Goal: Task Accomplishment & Management: Manage account settings

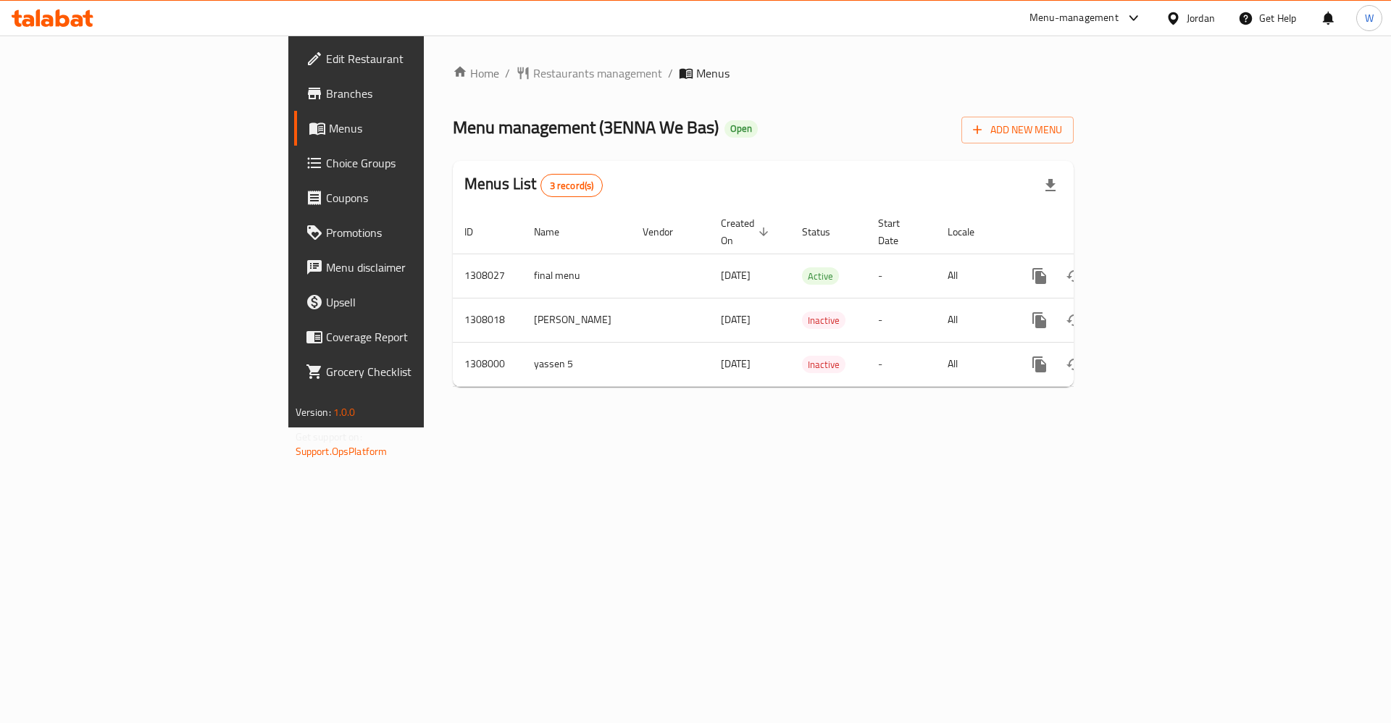
click at [992, 427] on div "Home / Restaurants management / Menus Menu management ( 3ENNA We Bas ) Open Add…" at bounding box center [763, 231] width 679 height 392
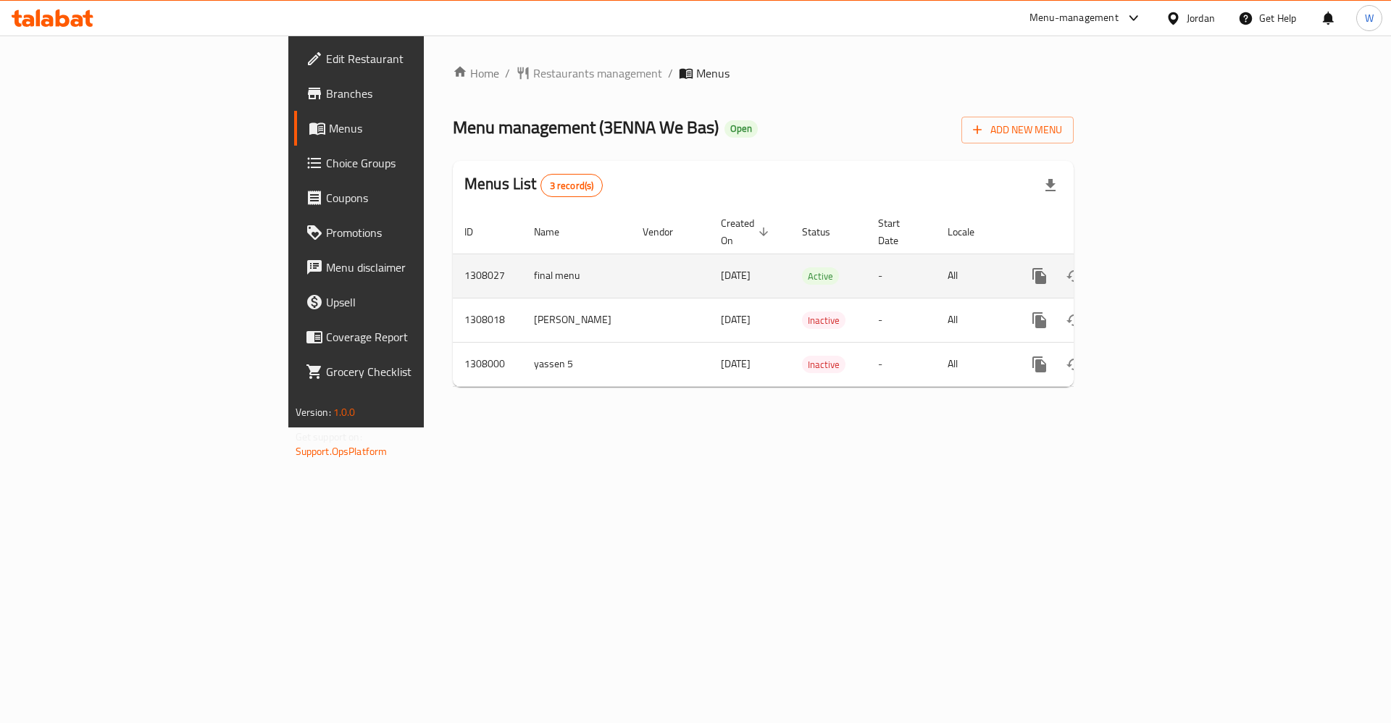
click at [1152, 267] on icon "enhanced table" at bounding box center [1143, 275] width 17 height 17
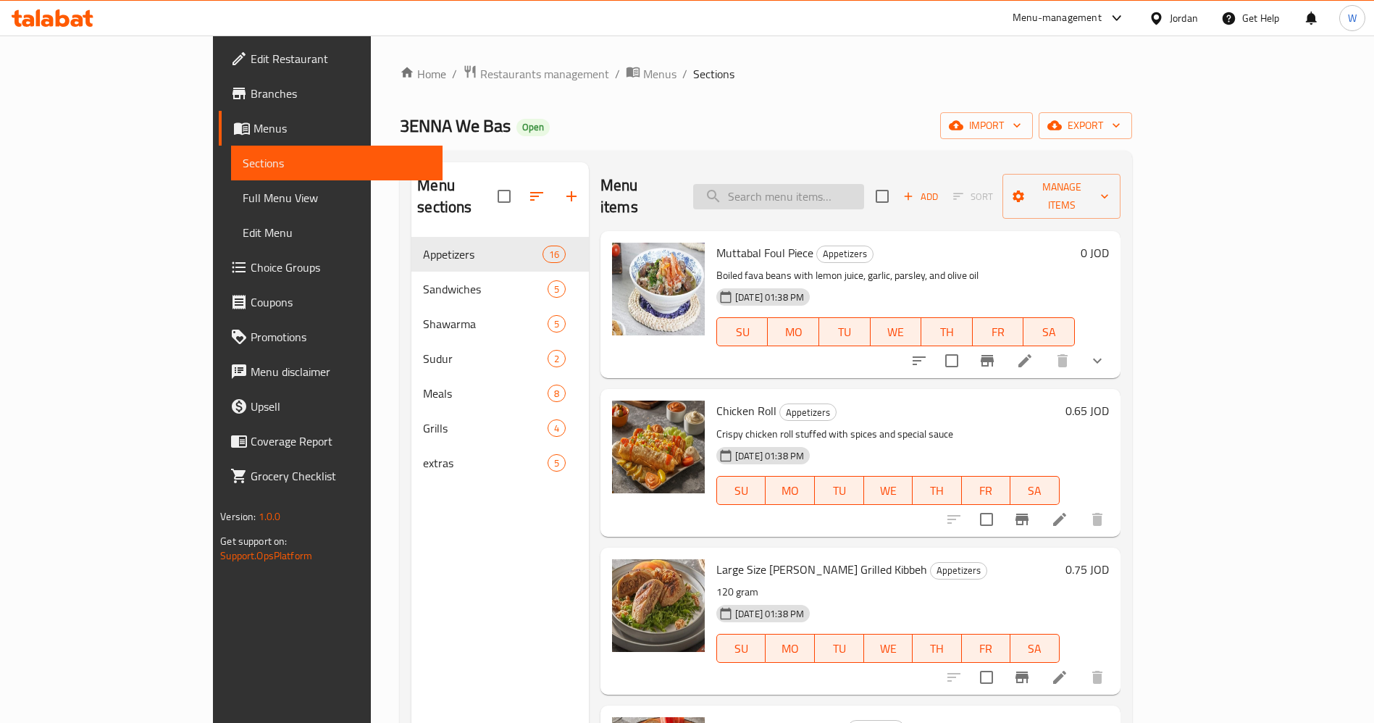
click at [832, 194] on input "search" at bounding box center [778, 196] width 171 height 25
type input "ب"
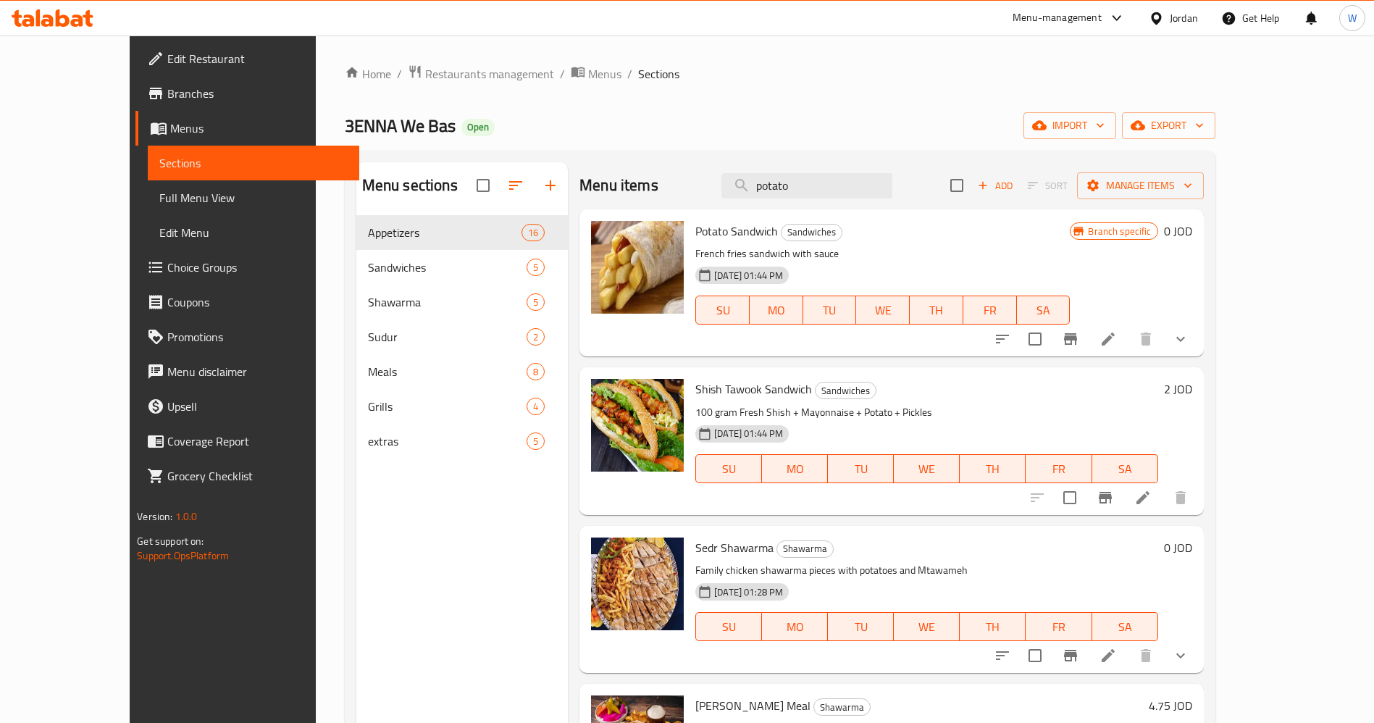
type input "potato"
click at [1129, 348] on li at bounding box center [1108, 339] width 41 height 26
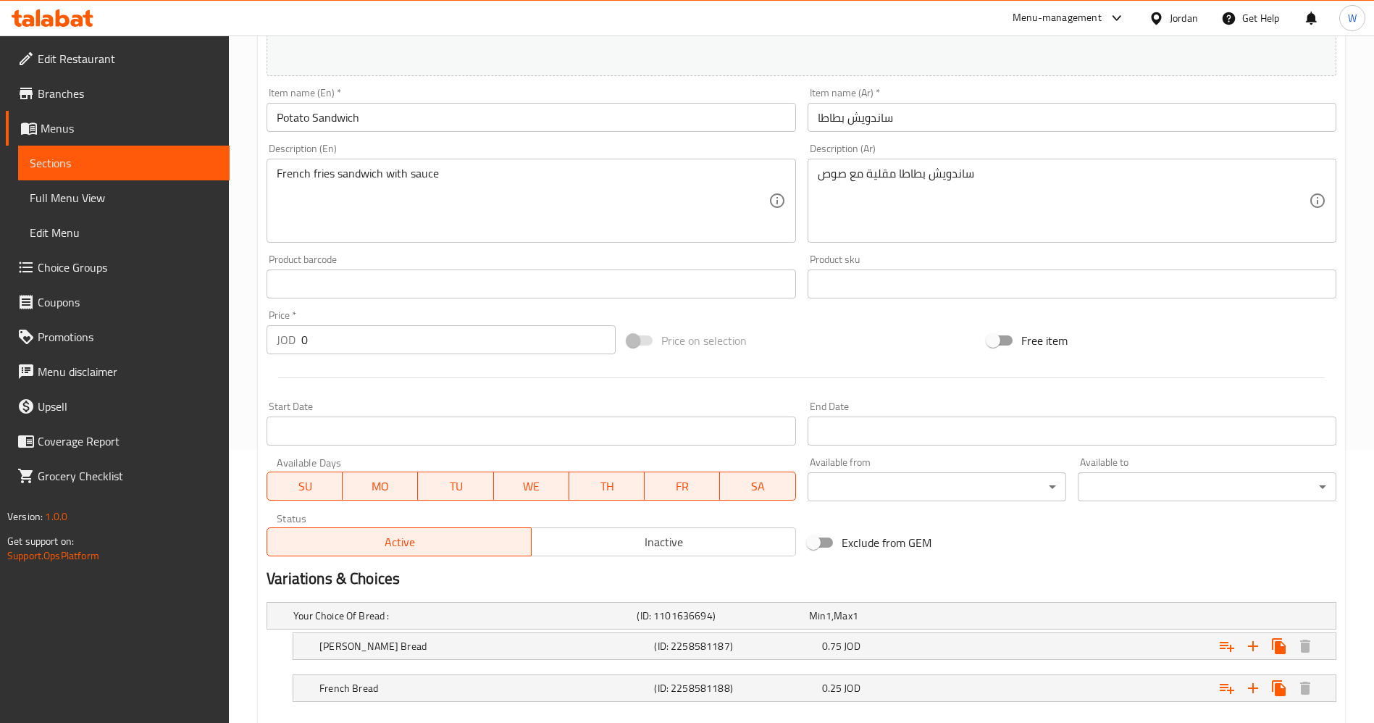
scroll to position [354, 0]
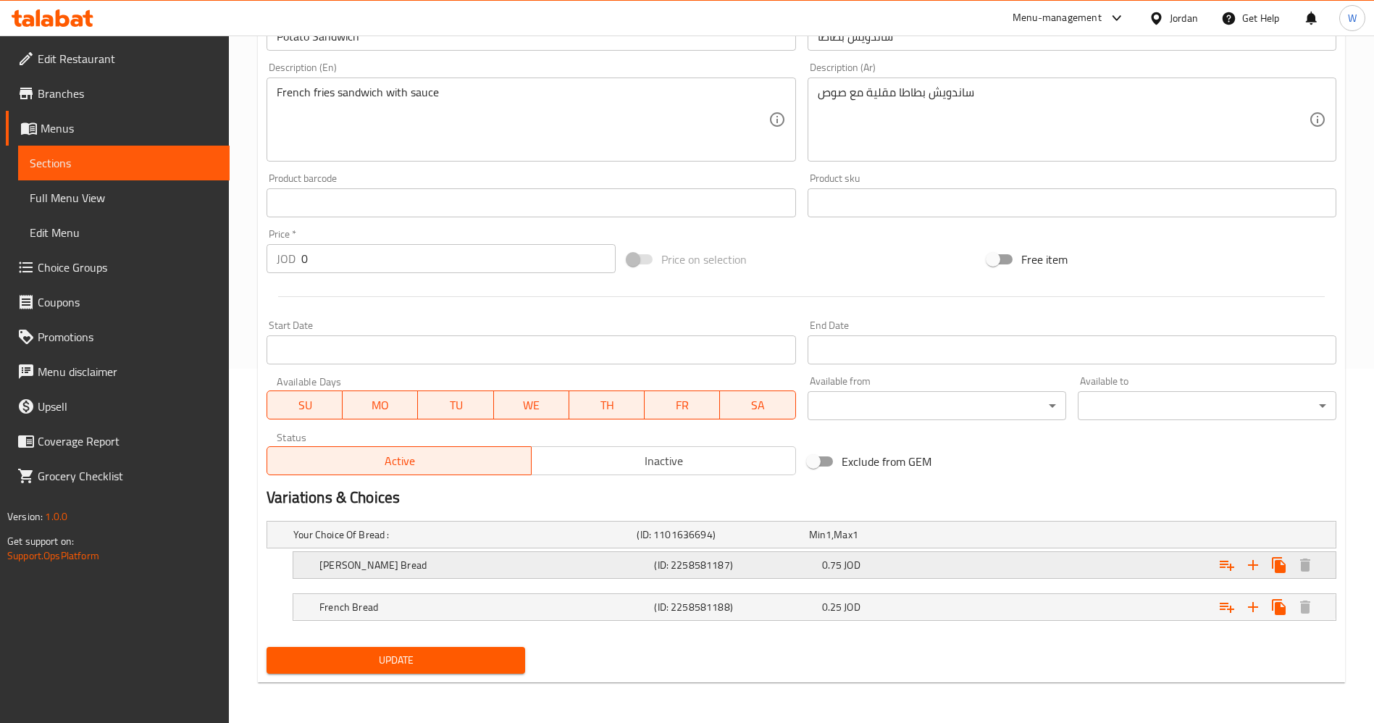
click at [966, 569] on div "0.75 JOD" at bounding box center [903, 565] width 162 height 14
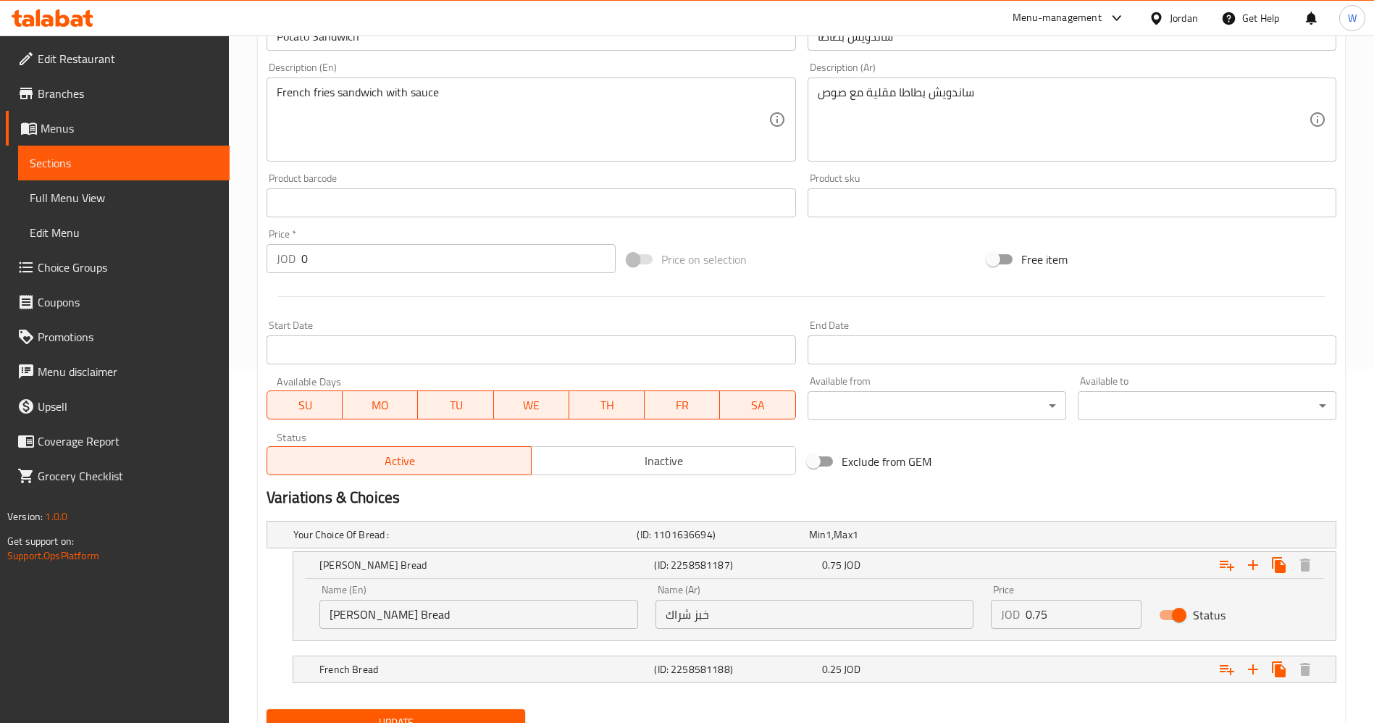
click at [1060, 616] on input "0.75" at bounding box center [1084, 614] width 116 height 29
type input "1"
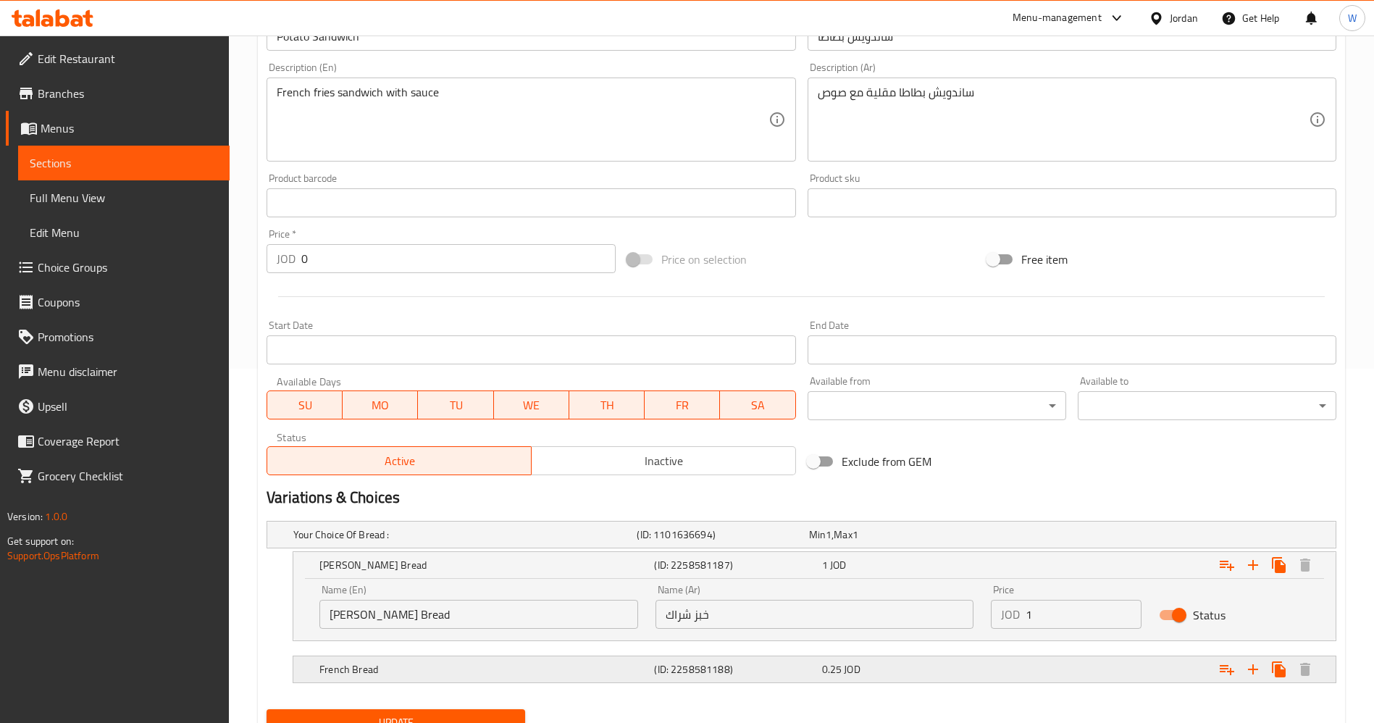
click at [1013, 658] on div "Expand" at bounding box center [1154, 669] width 335 height 32
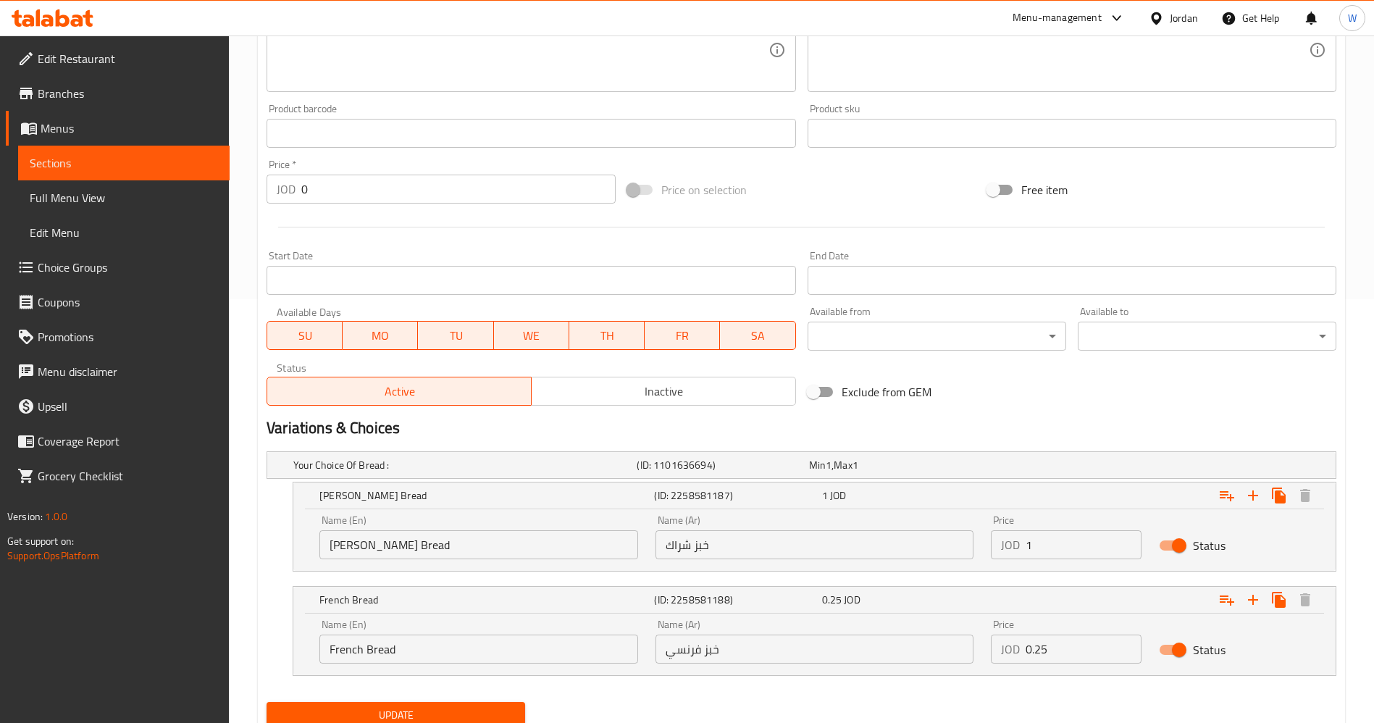
scroll to position [479, 0]
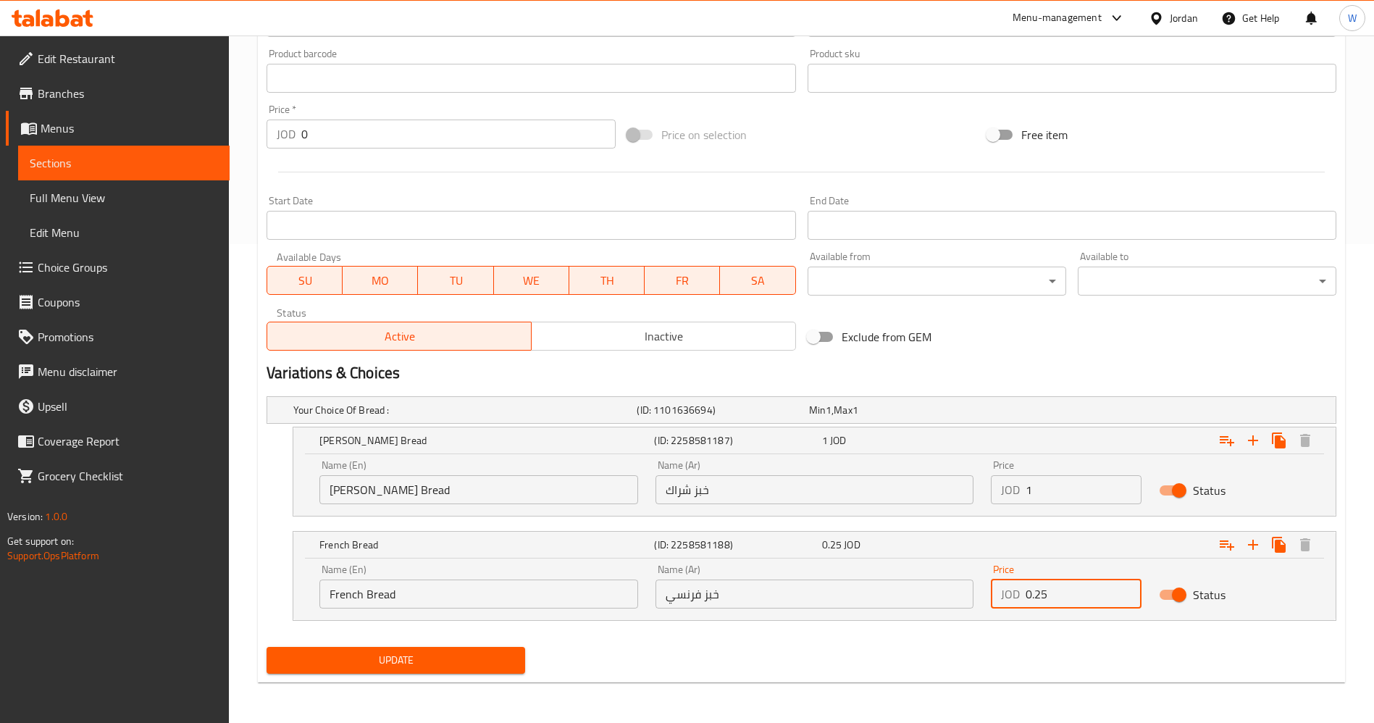
drag, startPoint x: 1030, startPoint y: 595, endPoint x: 1016, endPoint y: 595, distance: 14.5
click at [1016, 595] on div "JOD 0.25 Price" at bounding box center [1066, 593] width 151 height 29
type input "1.25"
click at [1034, 656] on div "Update" at bounding box center [801, 660] width 1081 height 38
click at [435, 670] on button "Update" at bounding box center [396, 660] width 259 height 27
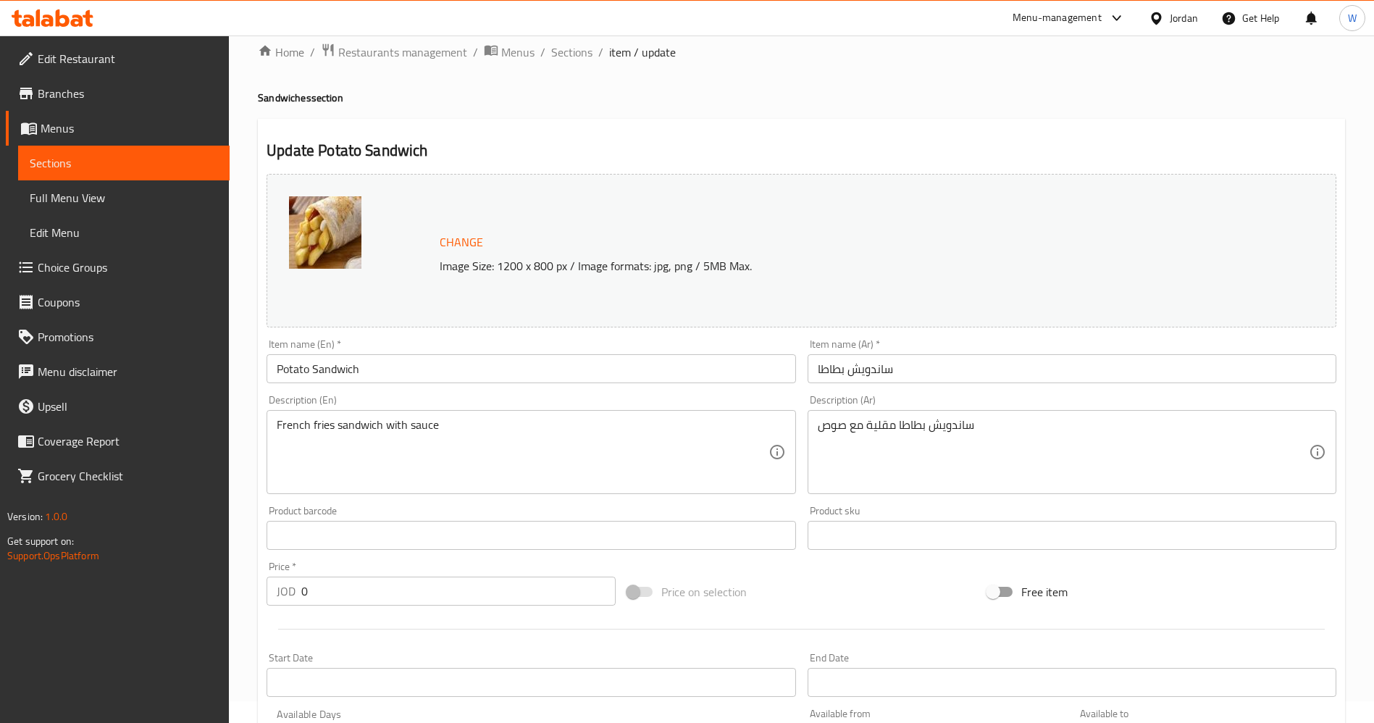
scroll to position [0, 0]
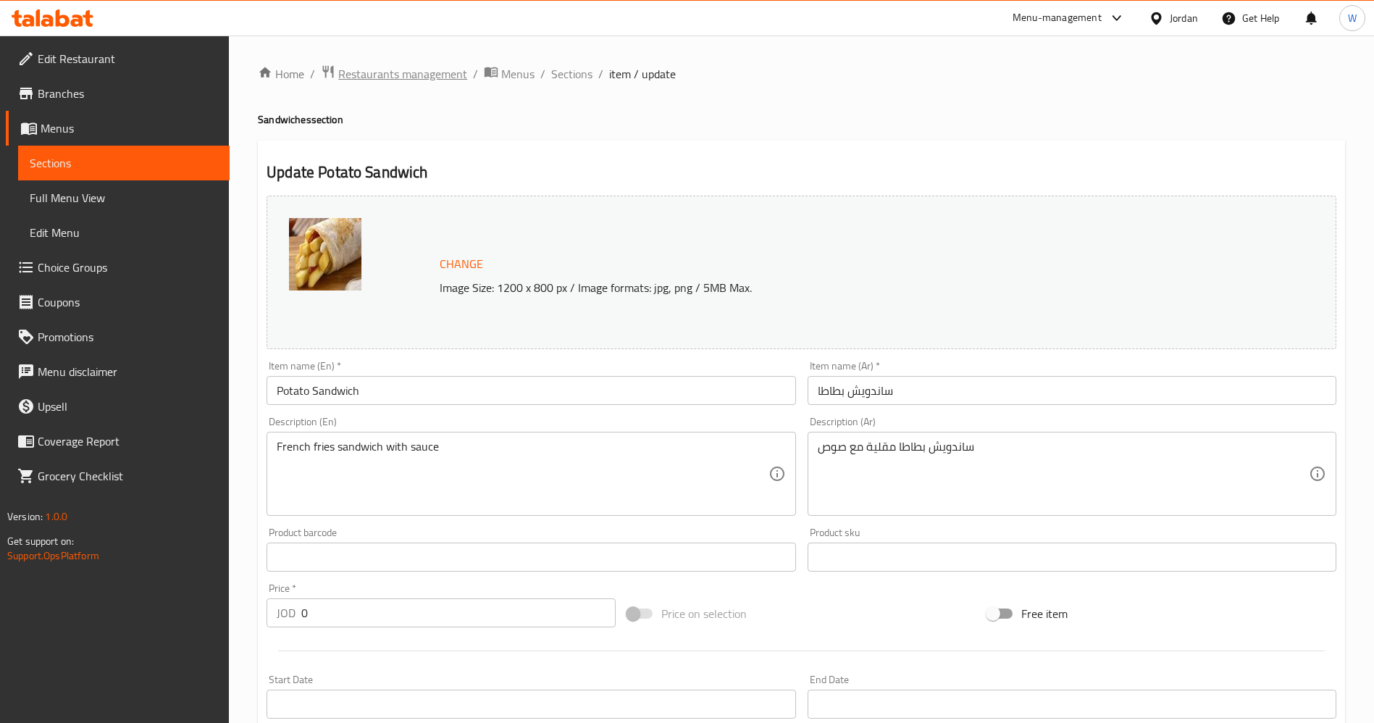
click at [414, 78] on span "Restaurants management" at bounding box center [402, 73] width 129 height 17
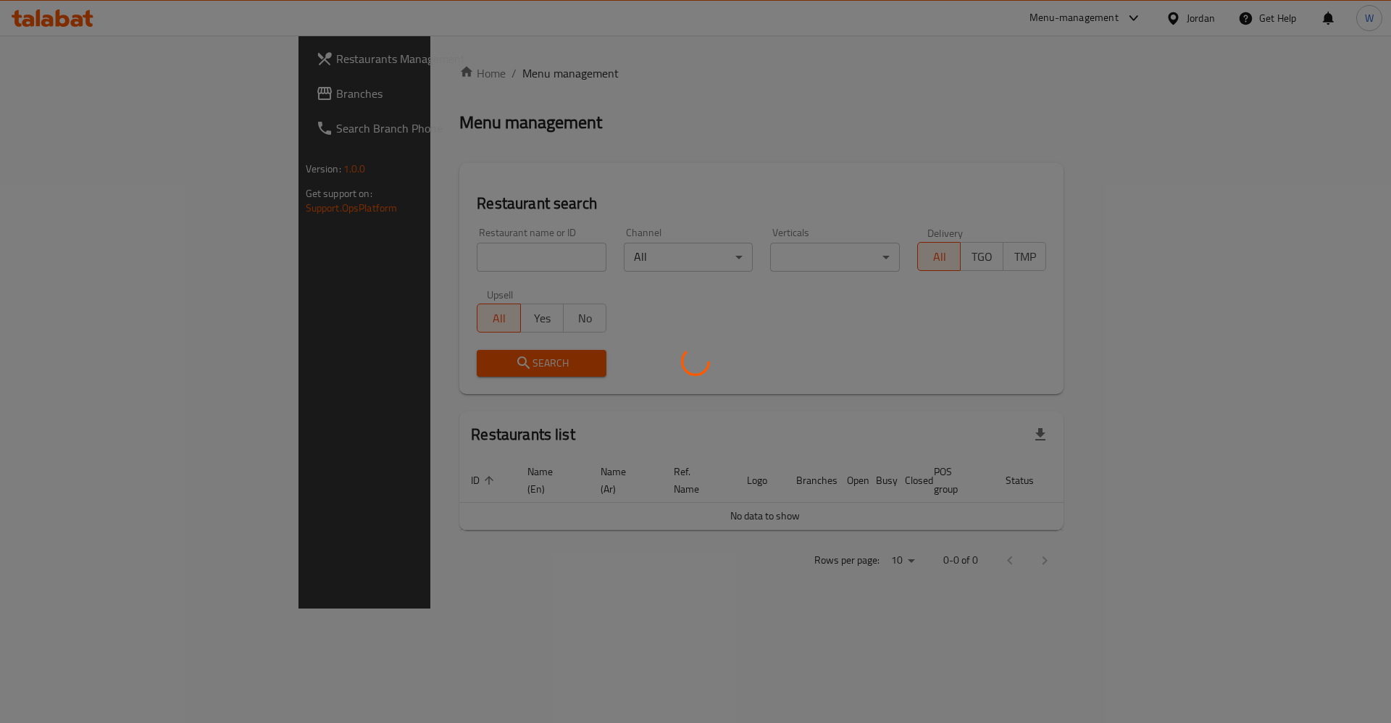
click at [382, 272] on div at bounding box center [695, 361] width 1391 height 723
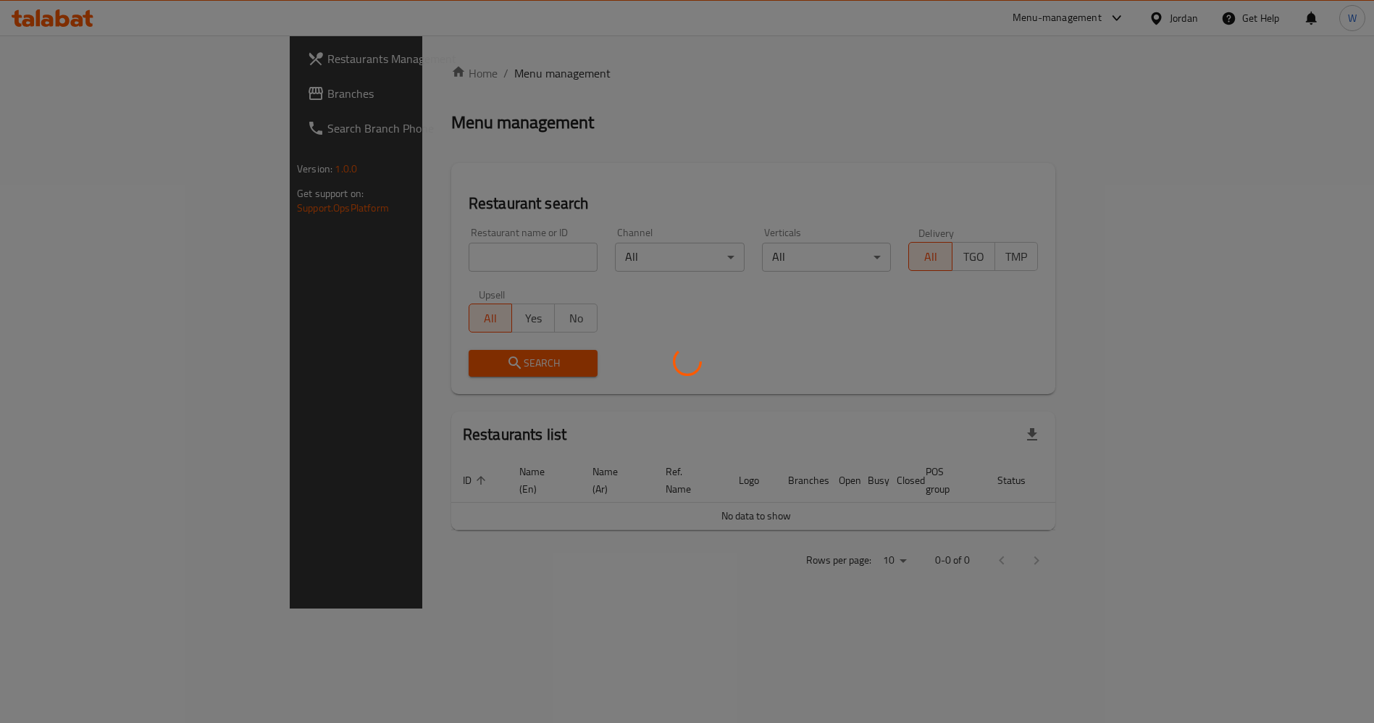
click at [372, 255] on div at bounding box center [687, 361] width 1374 height 723
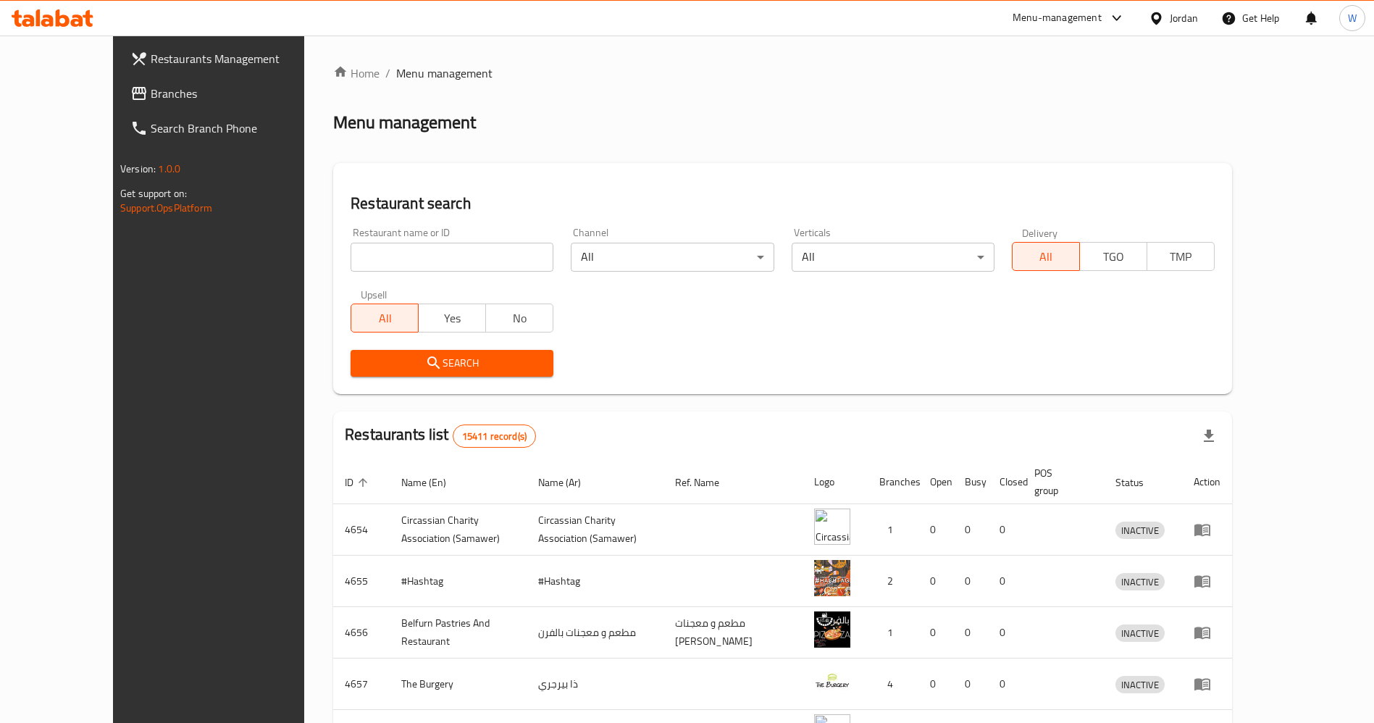
click at [364, 247] on input "search" at bounding box center [452, 257] width 203 height 29
click button "Search" at bounding box center [452, 363] width 203 height 27
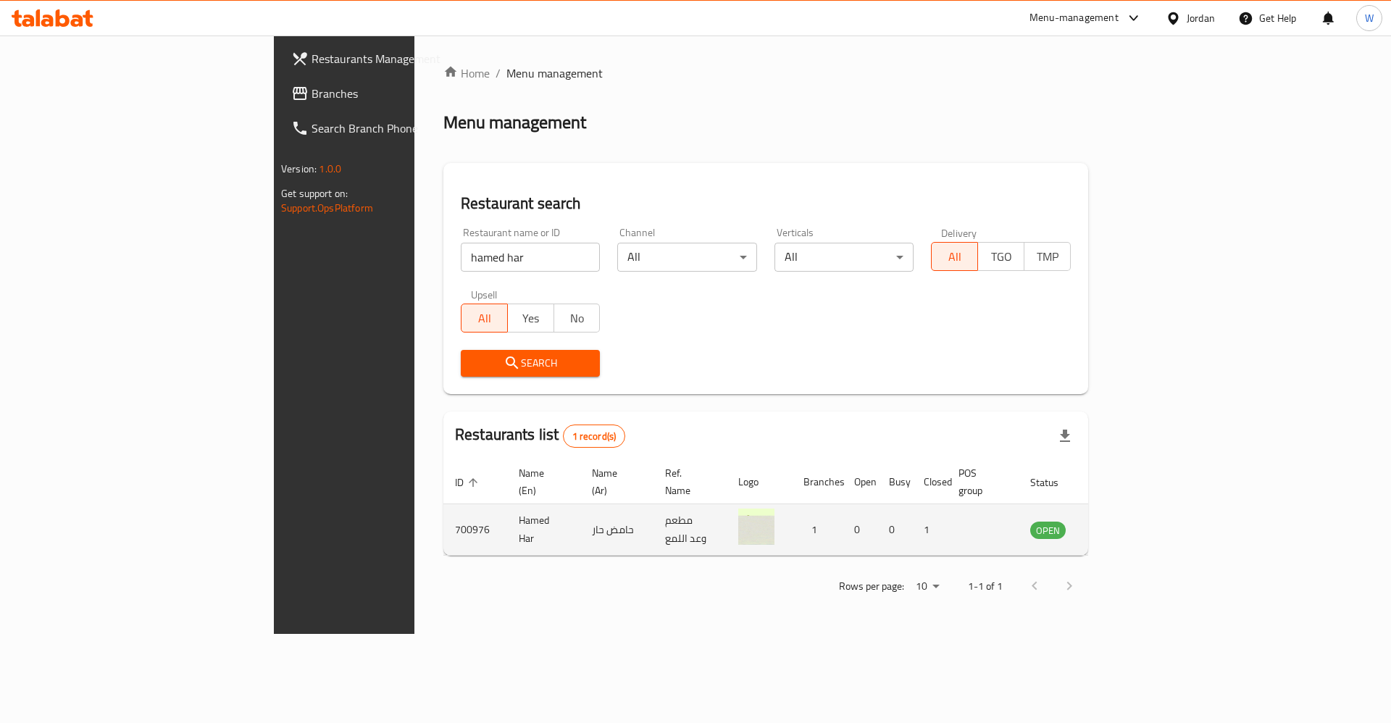
click at [507, 505] on td "Hamed Har" at bounding box center [543, 529] width 73 height 51
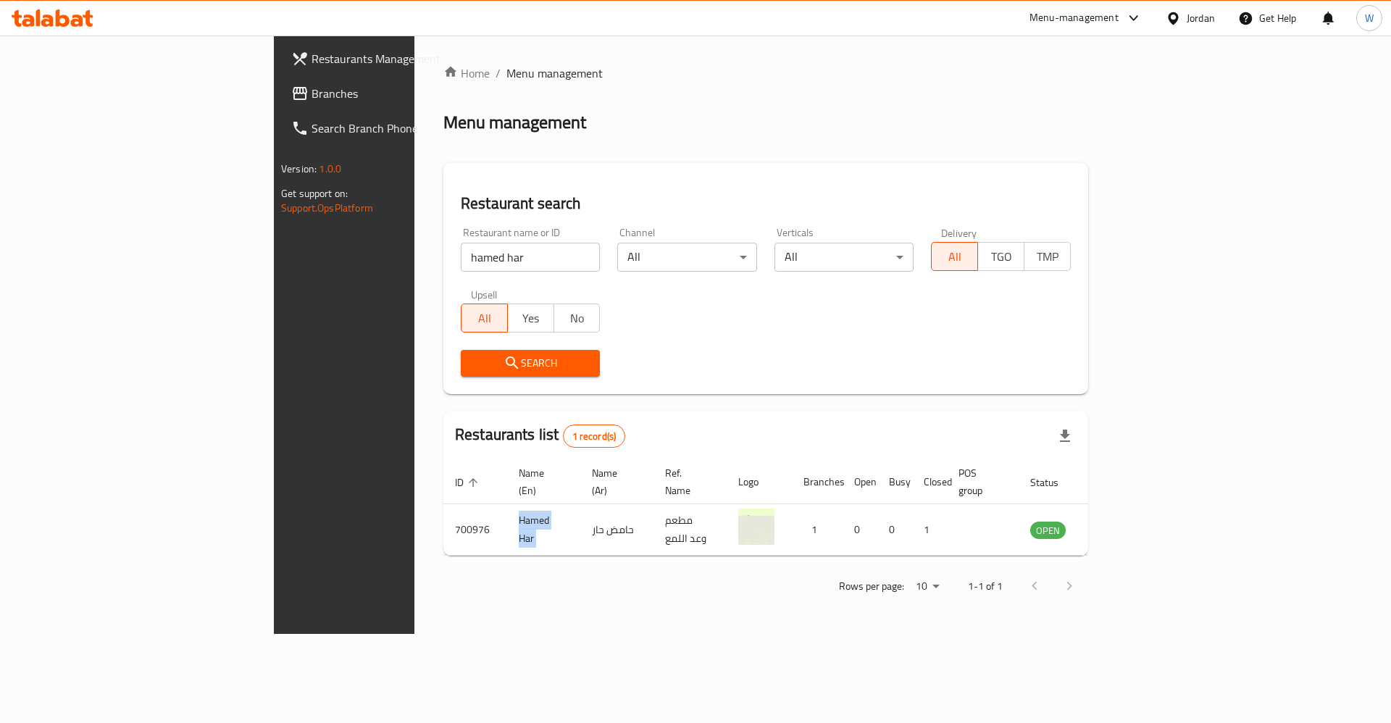
copy td "Hamed Har"
click at [762, 306] on div "Restaurant name or ID hamed har Restaurant name or ID Channel All ​ Verticals A…" at bounding box center [765, 302] width 627 height 167
click at [461, 269] on input "hamed har" at bounding box center [530, 257] width 139 height 29
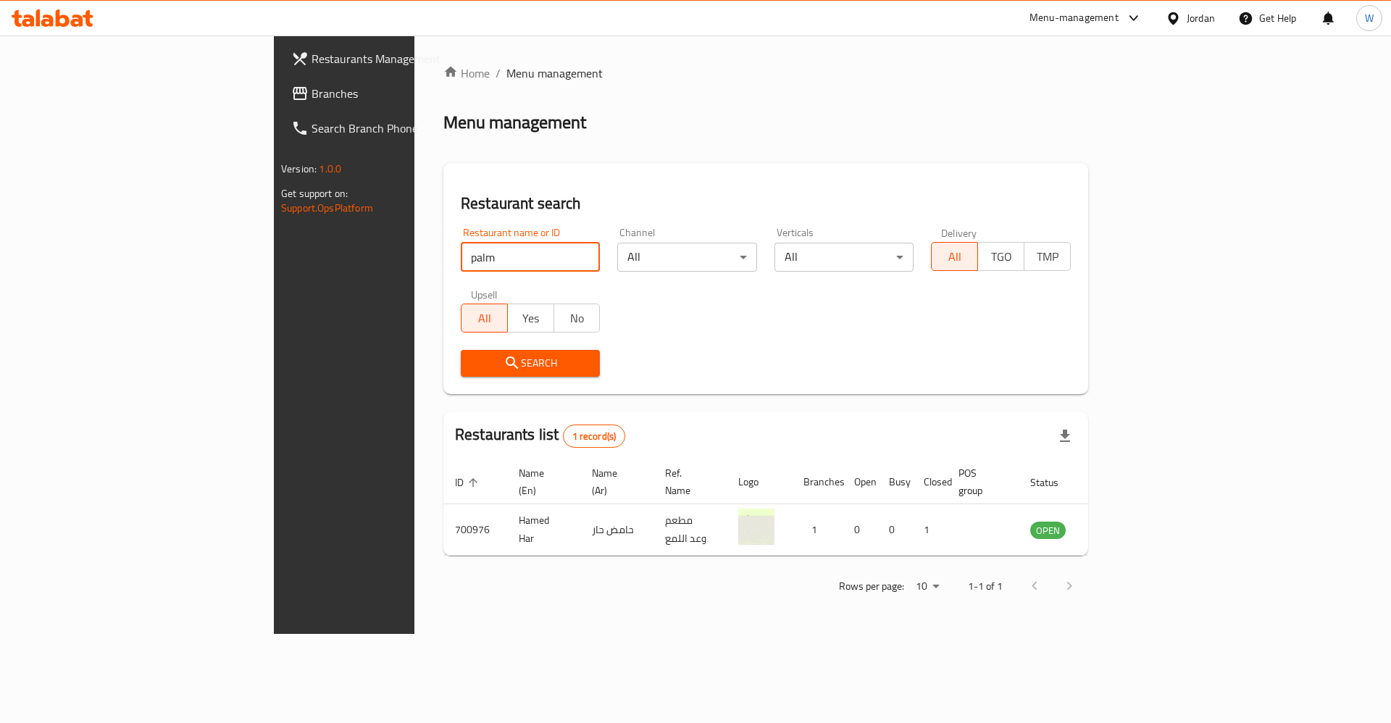
type input "palm"
click button "Search" at bounding box center [530, 363] width 139 height 27
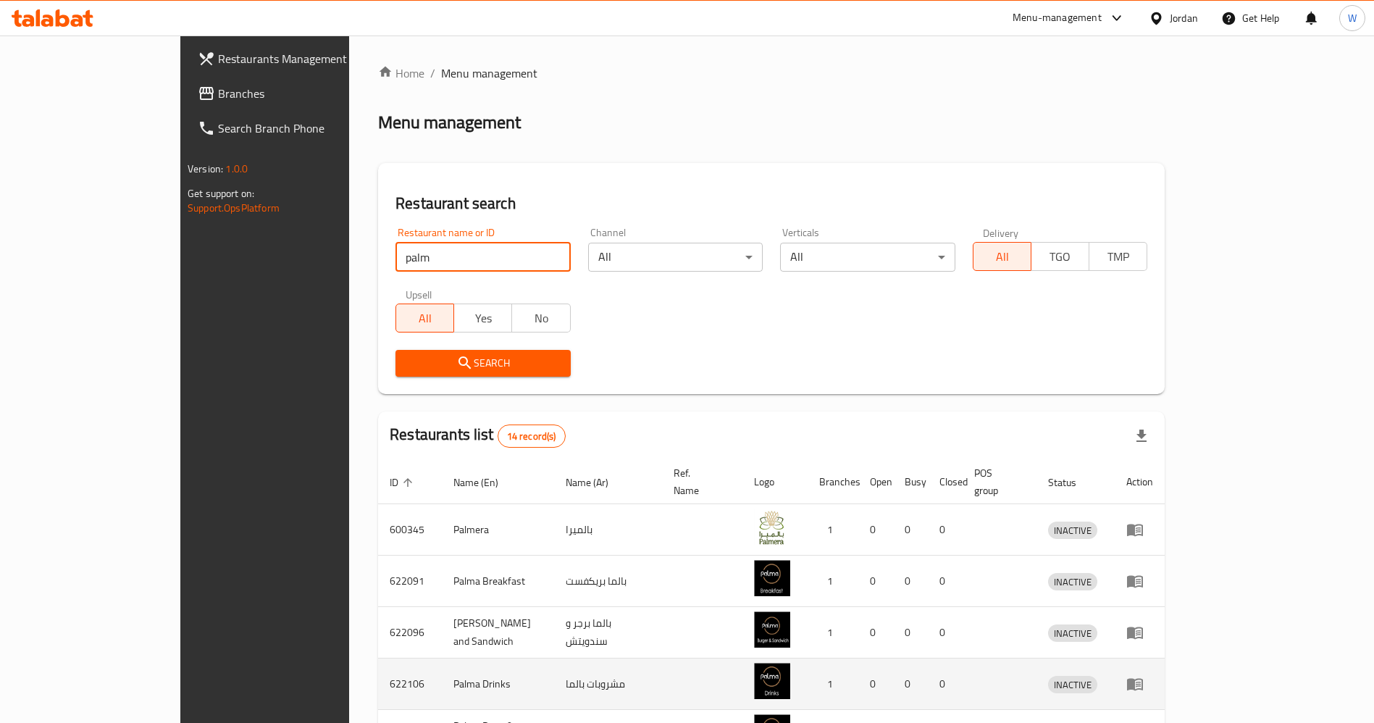
scroll to position [358, 0]
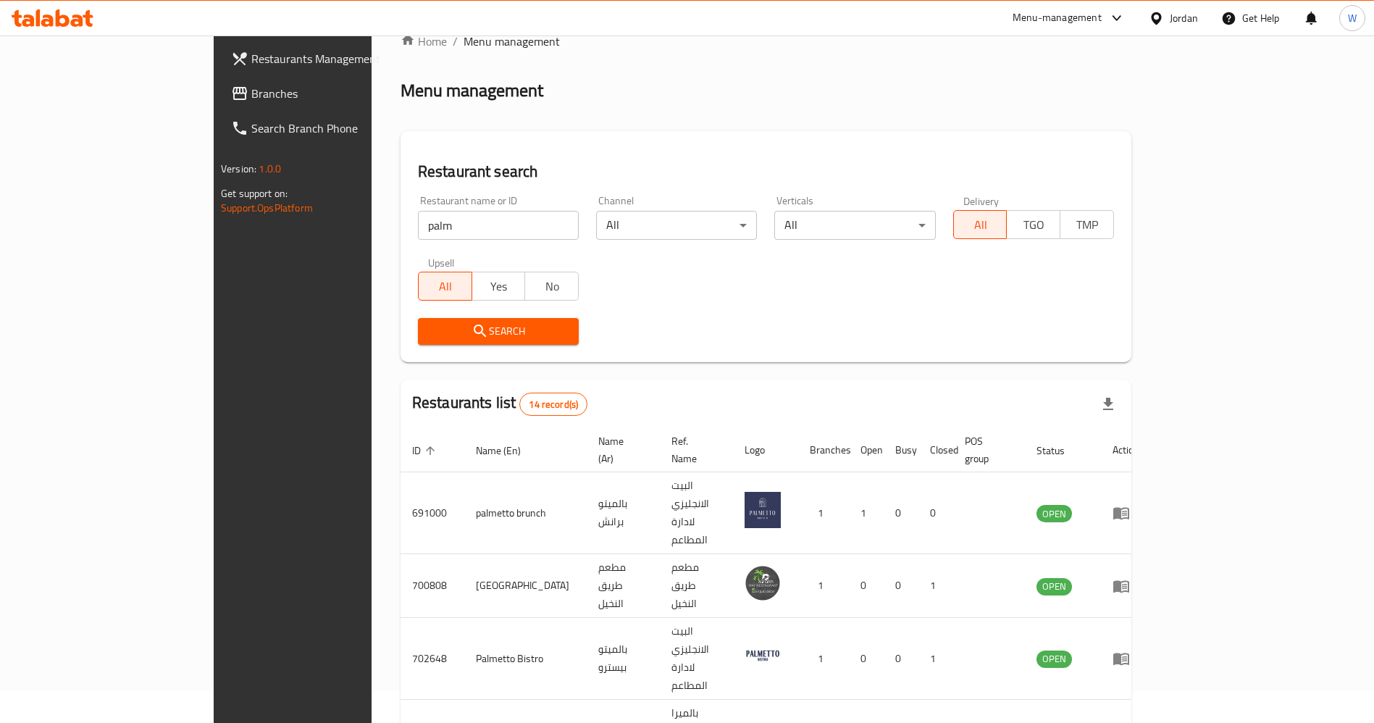
scroll to position [49, 0]
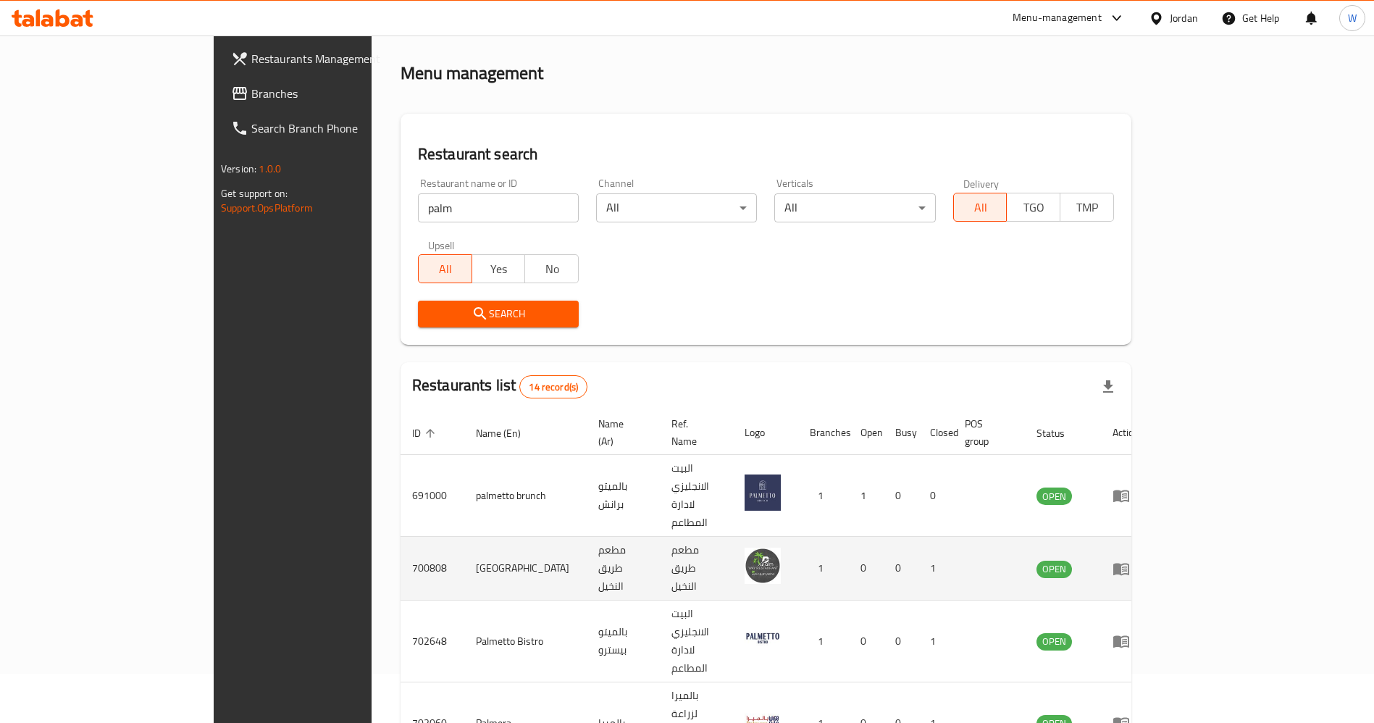
click at [464, 537] on td "[GEOGRAPHIC_DATA]" at bounding box center [525, 569] width 122 height 64
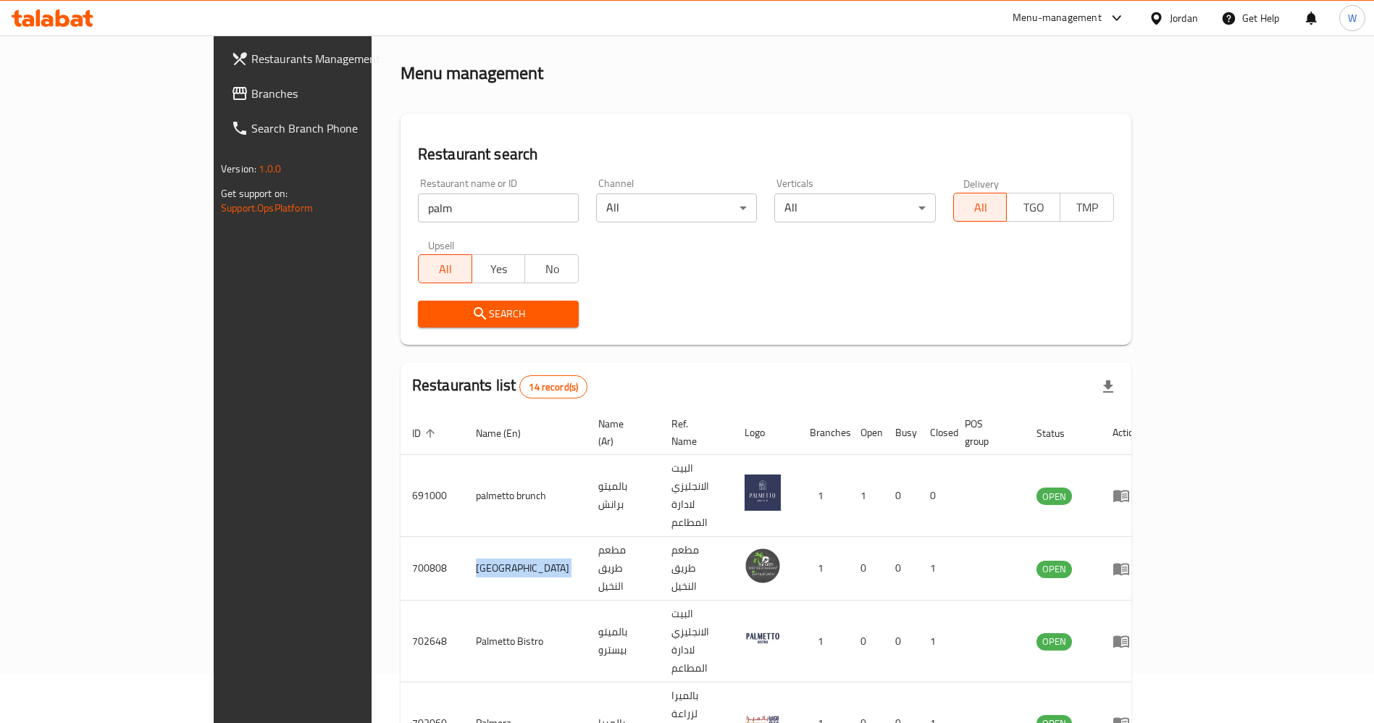
copy td "[GEOGRAPHIC_DATA]"
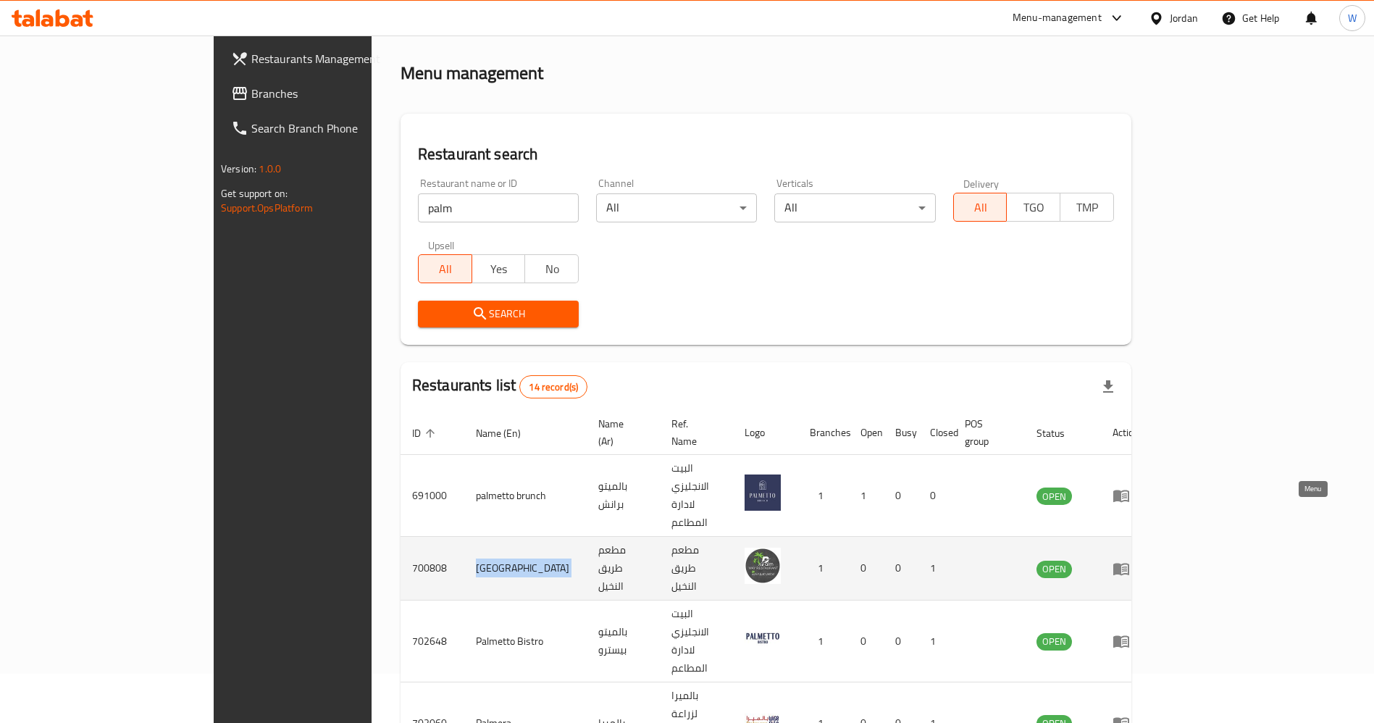
click at [1129, 563] on icon "enhanced table" at bounding box center [1121, 569] width 16 height 12
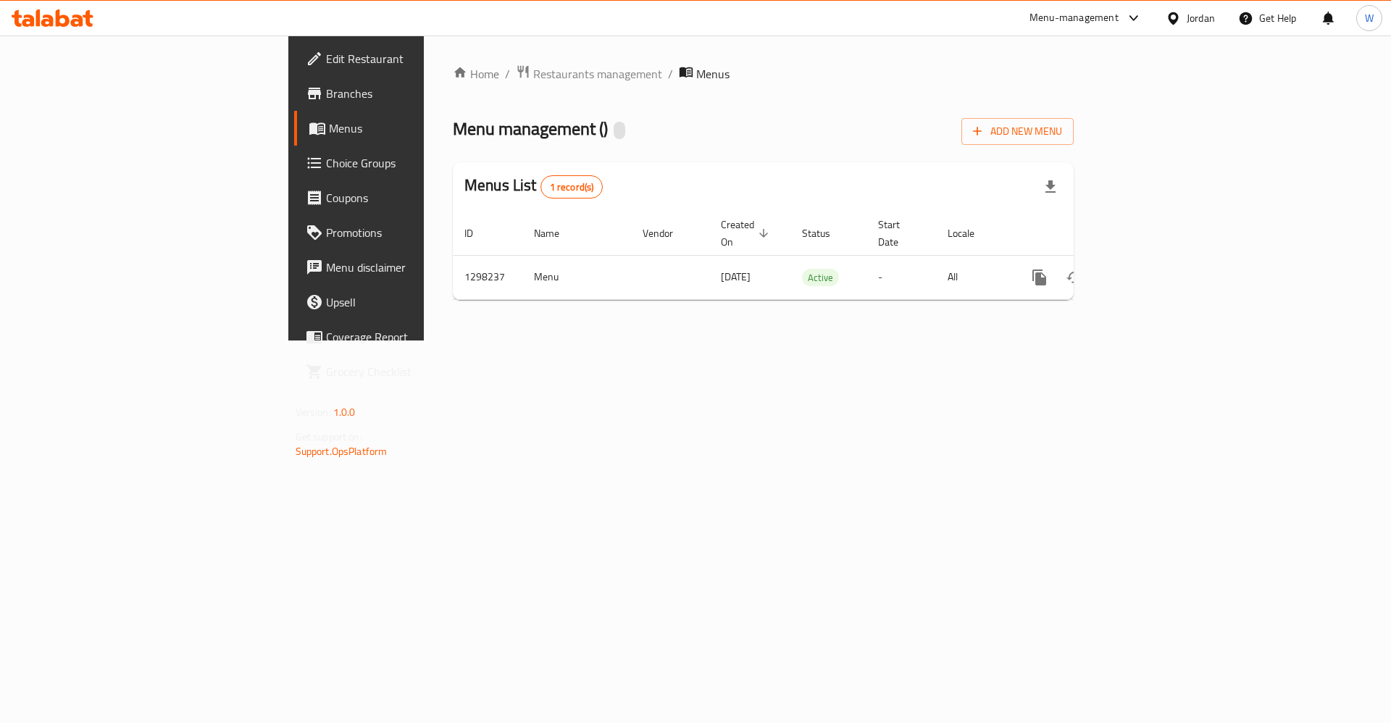
click at [326, 93] on span "Branches" at bounding box center [417, 93] width 183 height 17
